Goal: Task Accomplishment & Management: Manage account settings

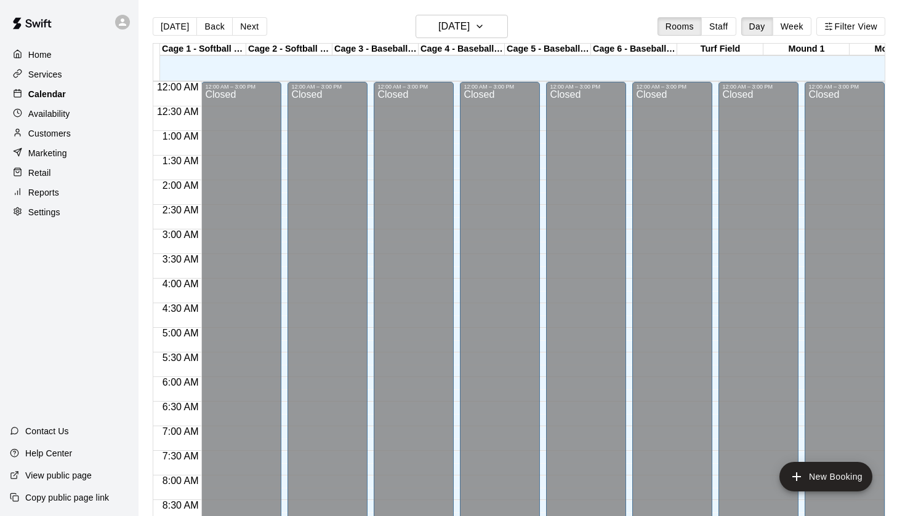
click at [62, 95] on p "Calendar" at bounding box center [47, 94] width 38 height 12
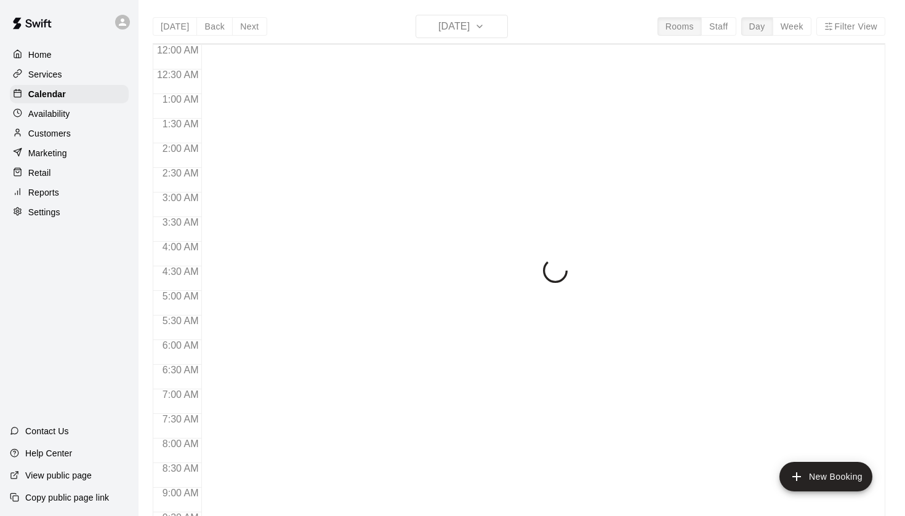
scroll to position [697, 0]
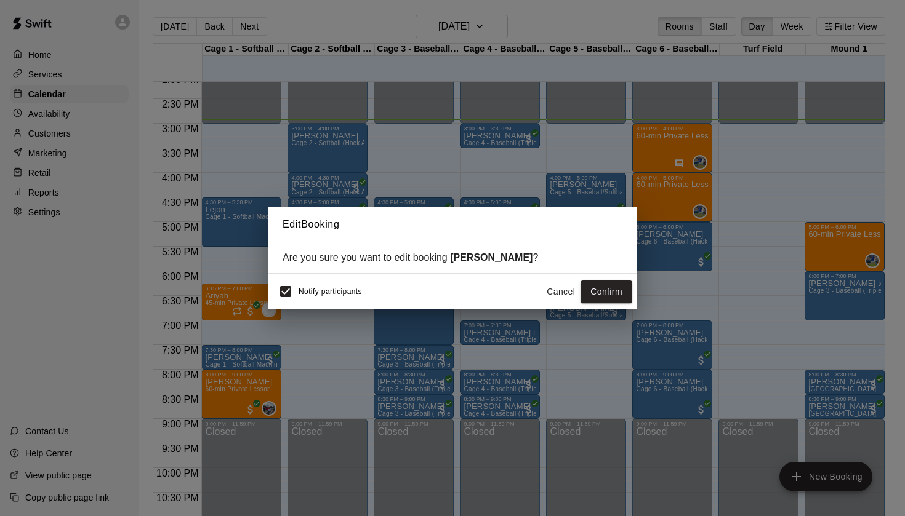
click at [560, 286] on button "Cancel" at bounding box center [560, 292] width 39 height 23
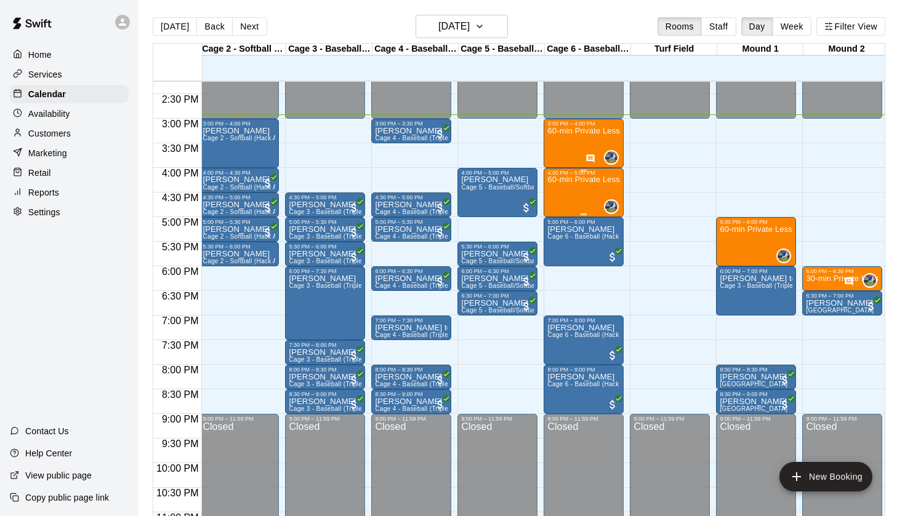
scroll to position [0, 89]
click at [64, 129] on p "Customers" at bounding box center [49, 133] width 42 height 12
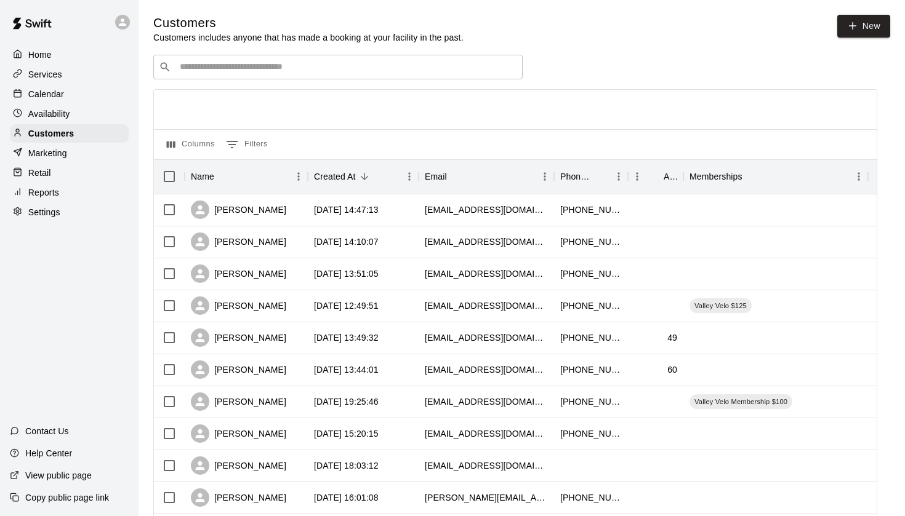
click at [328, 74] on div "​ ​" at bounding box center [337, 67] width 369 height 25
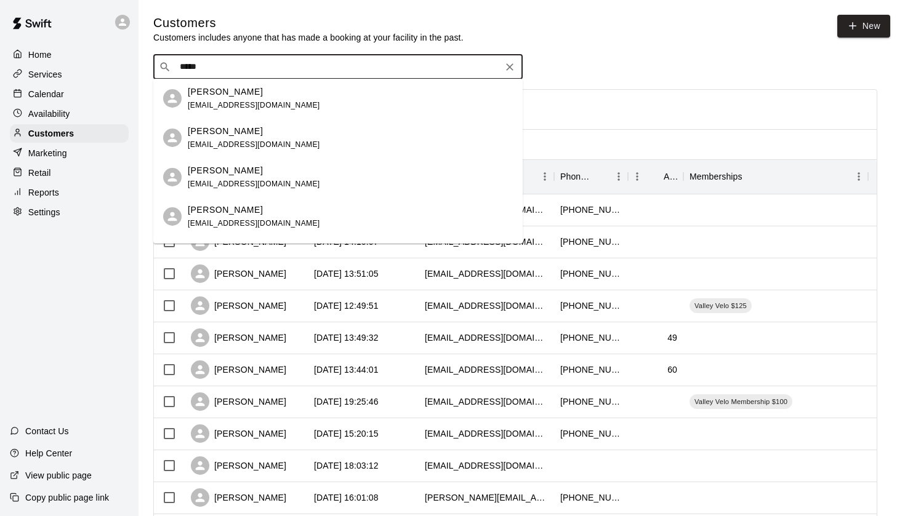
type input "******"
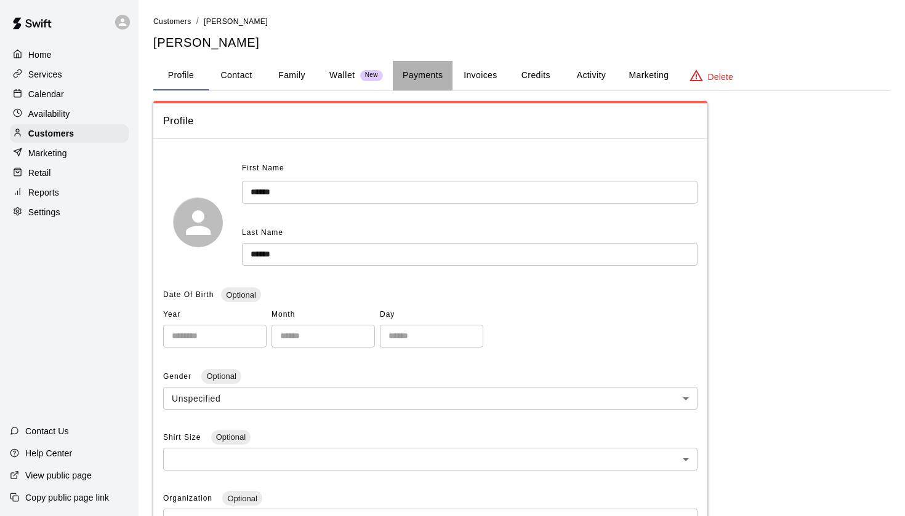
click at [439, 84] on button "Payments" at bounding box center [423, 76] width 60 height 30
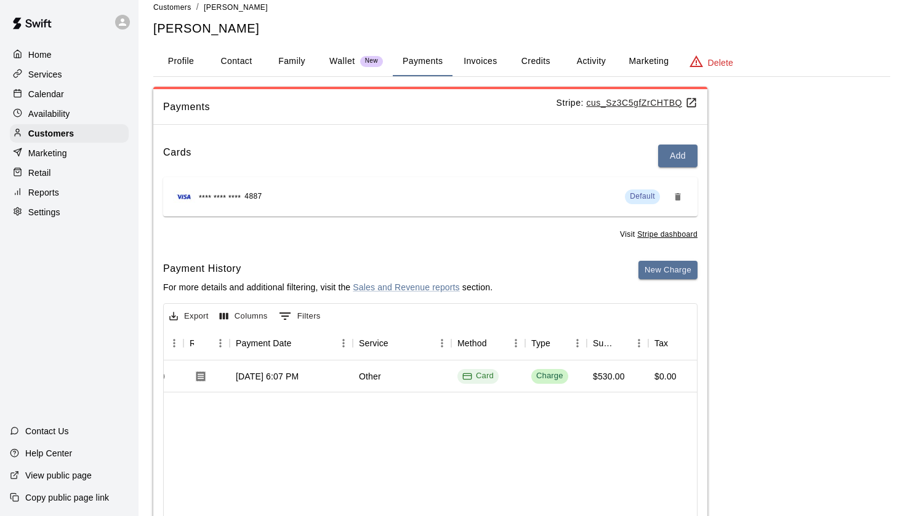
scroll to position [9, 0]
